Goal: Information Seeking & Learning: Learn about a topic

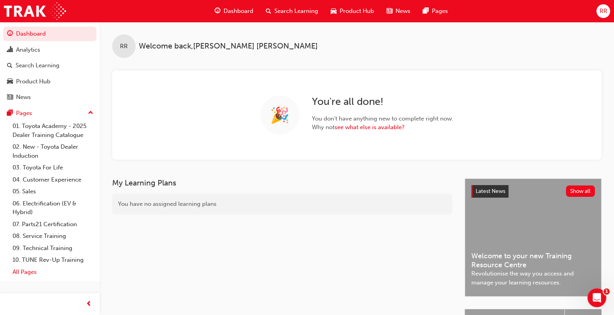
click at [30, 272] on link "All Pages" at bounding box center [52, 272] width 87 height 12
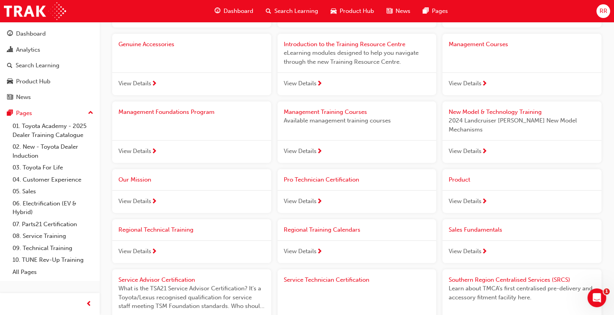
scroll to position [390, 0]
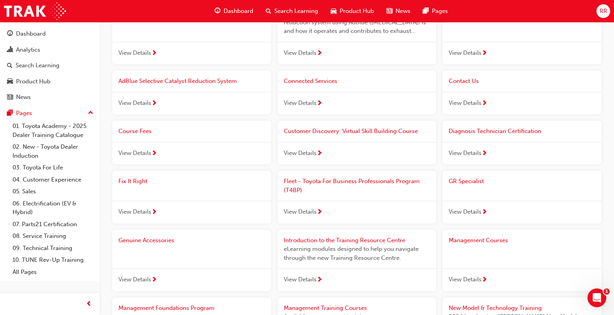
click at [295, 10] on span "Search Learning" at bounding box center [296, 11] width 44 height 9
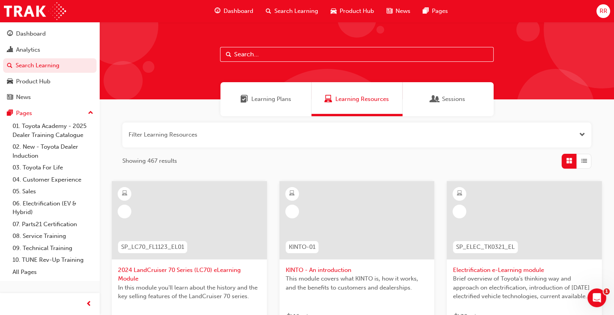
click at [296, 61] on input "text" at bounding box center [357, 54] width 274 height 15
type input "tune"
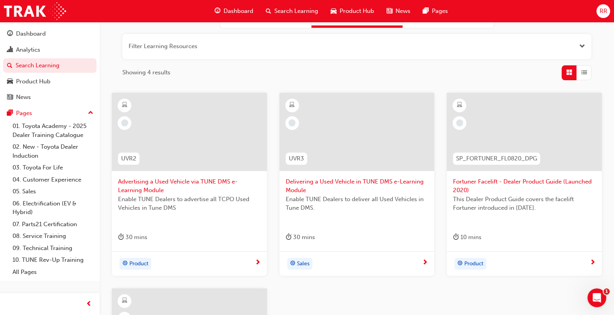
scroll to position [97, 0]
